Goal: Transaction & Acquisition: Purchase product/service

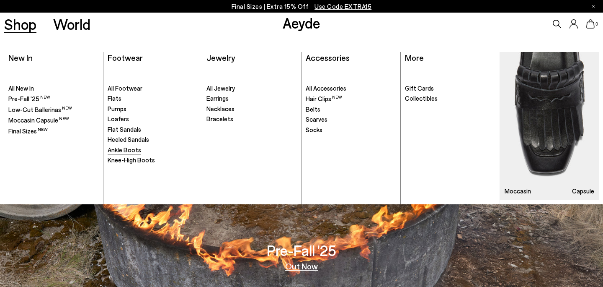
click at [128, 148] on span "Ankle Boots" at bounding box center [125, 150] width 34 height 8
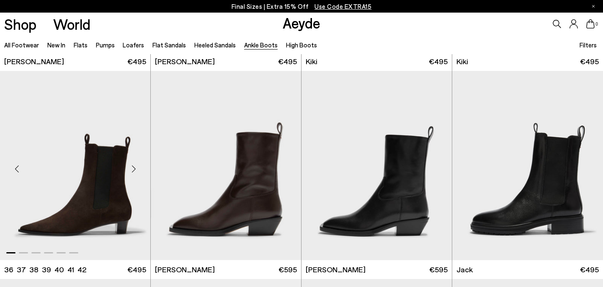
scroll to position [1232, 0]
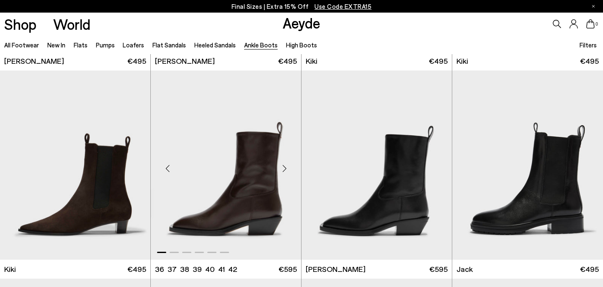
click at [287, 171] on div "Next slide" at bounding box center [284, 167] width 25 height 25
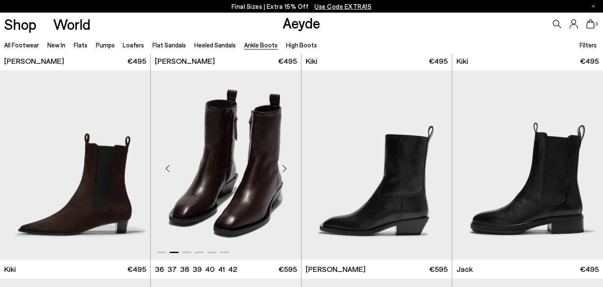
click at [287, 171] on div "Next slide" at bounding box center [284, 167] width 25 height 25
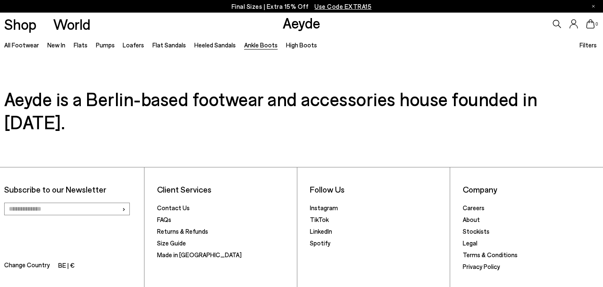
scroll to position [1888, 0]
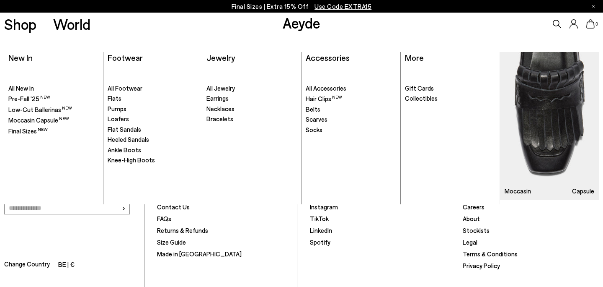
click at [291, 2] on p "Final Sizes | Extra 15% Off Use Code EXTRA15" at bounding box center [302, 6] width 140 height 10
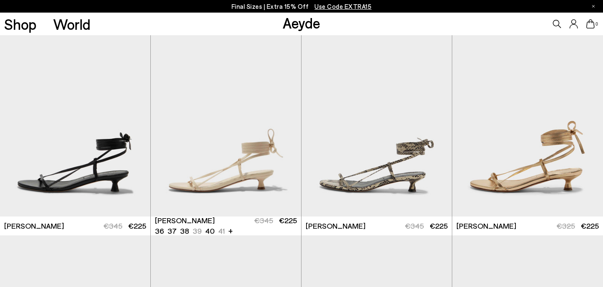
scroll to position [214, 0]
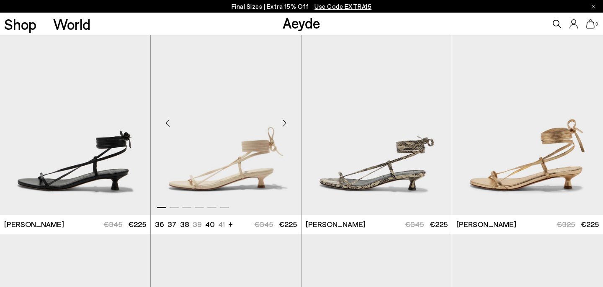
click at [285, 124] on div "Next slide" at bounding box center [284, 123] width 25 height 25
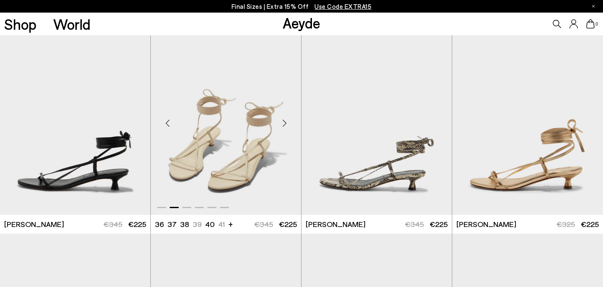
click at [285, 124] on div "Next slide" at bounding box center [284, 123] width 25 height 25
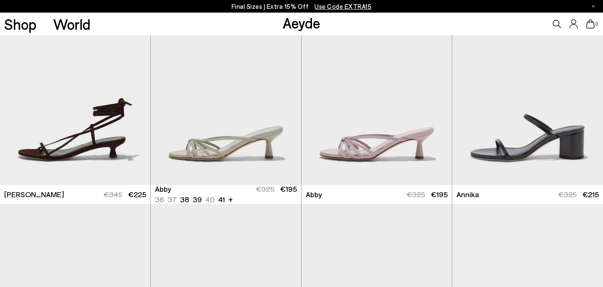
scroll to position [453, 0]
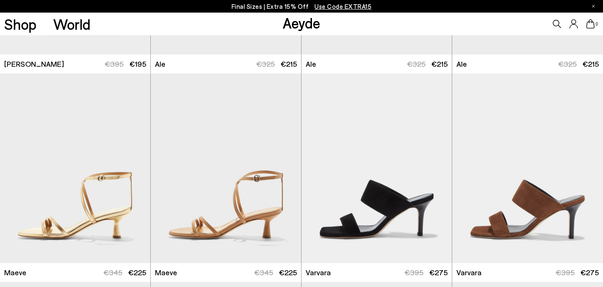
scroll to position [1833, 0]
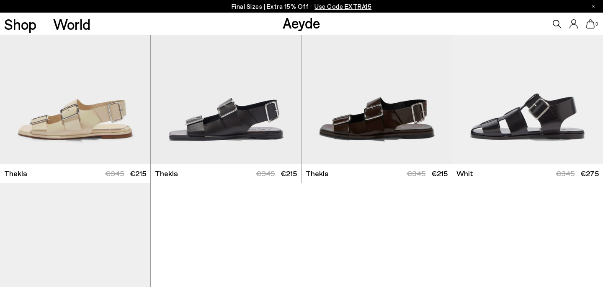
scroll to position [4845, 0]
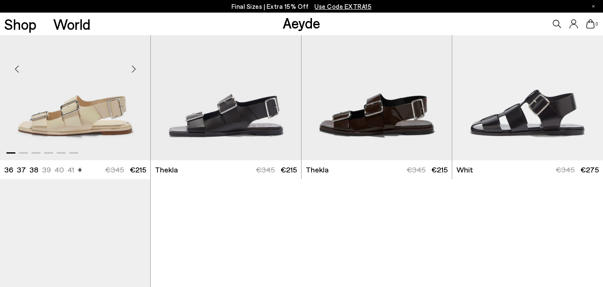
click at [135, 64] on div "Next slide" at bounding box center [133, 68] width 25 height 25
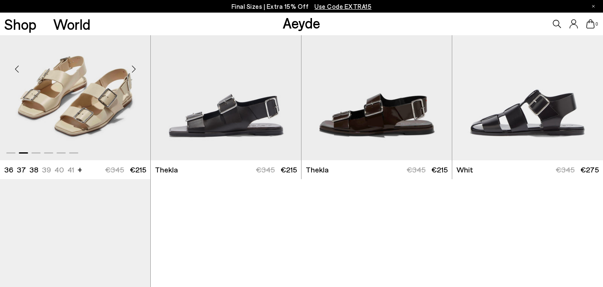
click at [135, 64] on div "Next slide" at bounding box center [133, 68] width 25 height 25
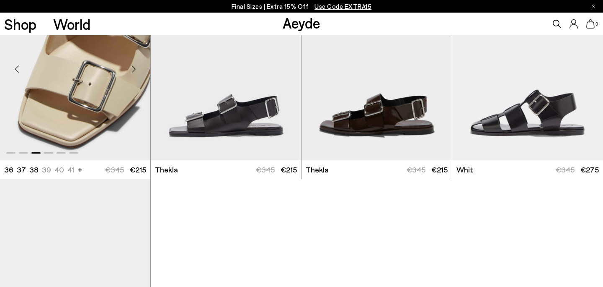
click at [135, 64] on div "Next slide" at bounding box center [133, 68] width 25 height 25
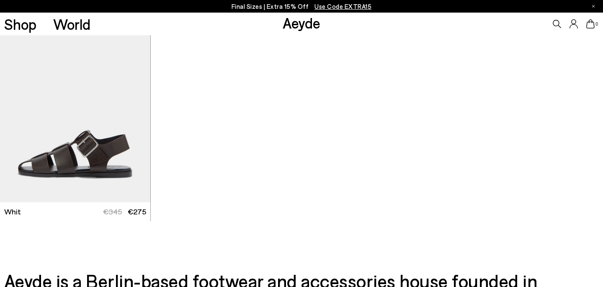
scroll to position [5004, 0]
